Goal: Task Accomplishment & Management: Manage account settings

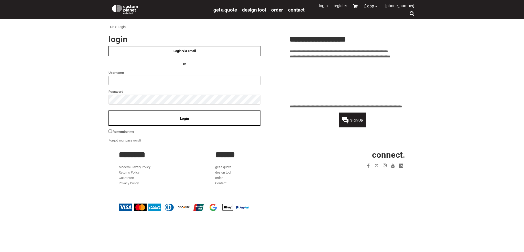
click at [125, 77] on input "text" at bounding box center [184, 80] width 152 height 10
type input "**********"
click at [149, 122] on div "Login" at bounding box center [184, 118] width 152 height 16
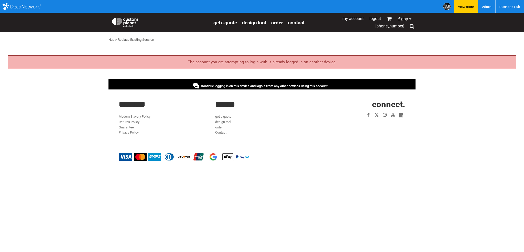
click at [305, 86] on span "Continue logging in on this device and logout from any other devices using this…" at bounding box center [264, 86] width 127 height 4
